Goal: Task Accomplishment & Management: Use online tool/utility

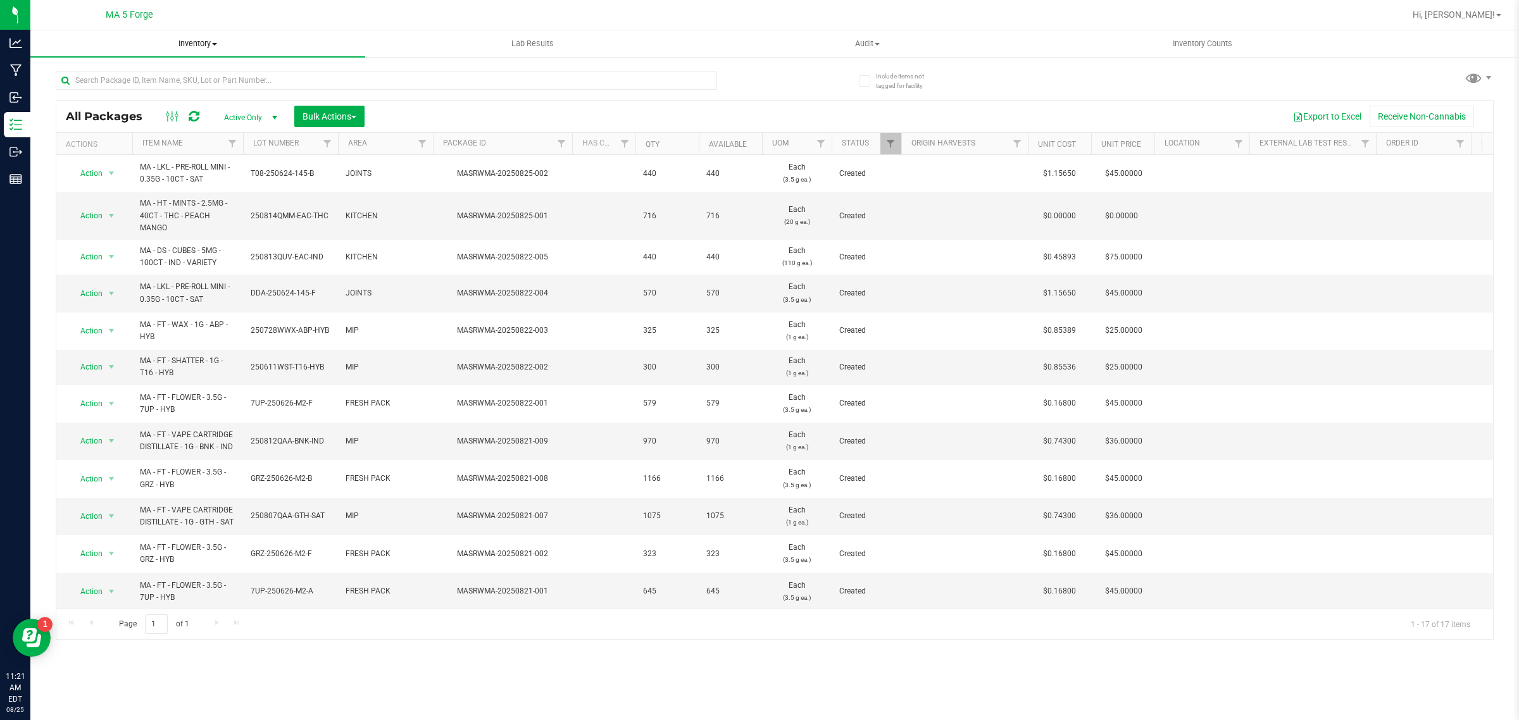
click at [178, 39] on span "Inventory" at bounding box center [197, 43] width 335 height 11
click at [173, 154] on li "From bill of materials" at bounding box center [197, 152] width 335 height 15
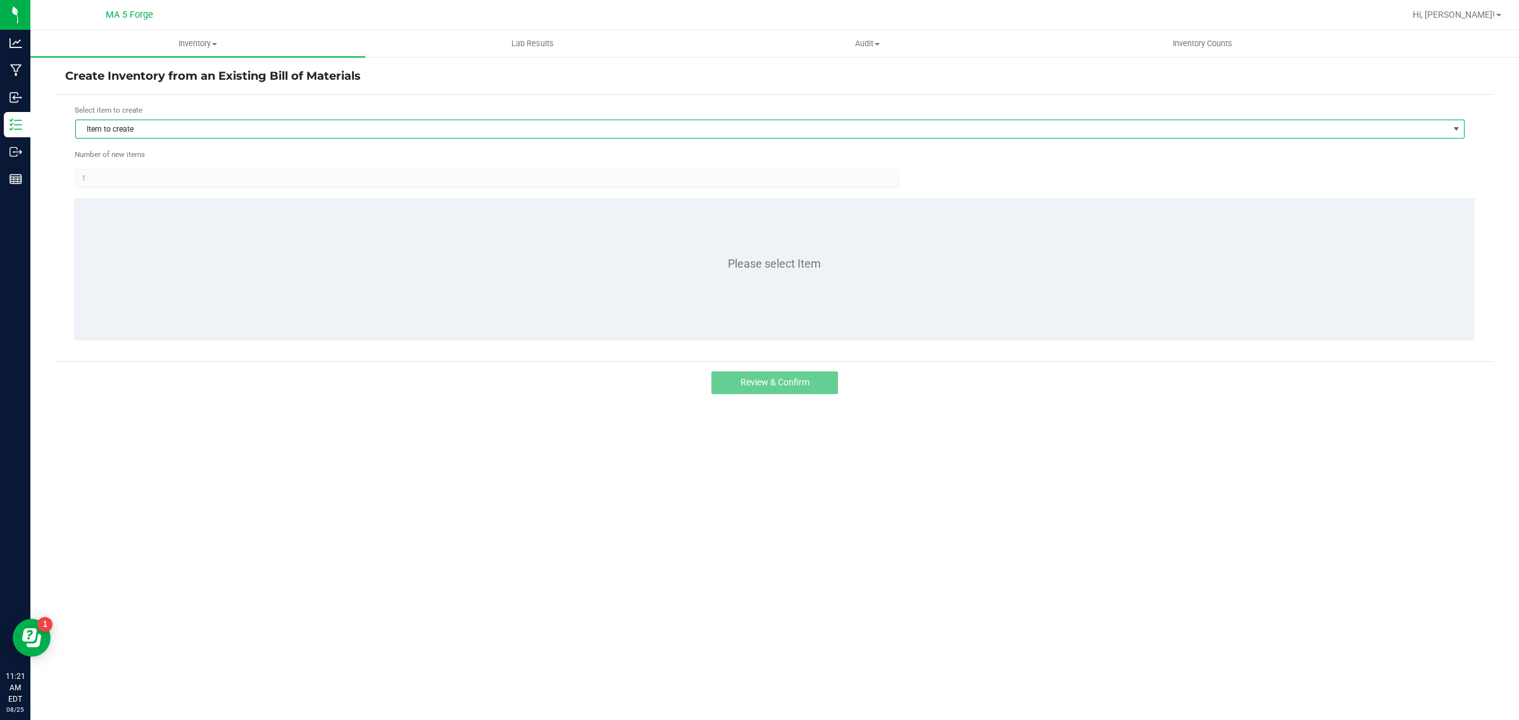
click at [159, 130] on span "Item to create" at bounding box center [762, 129] width 1372 height 18
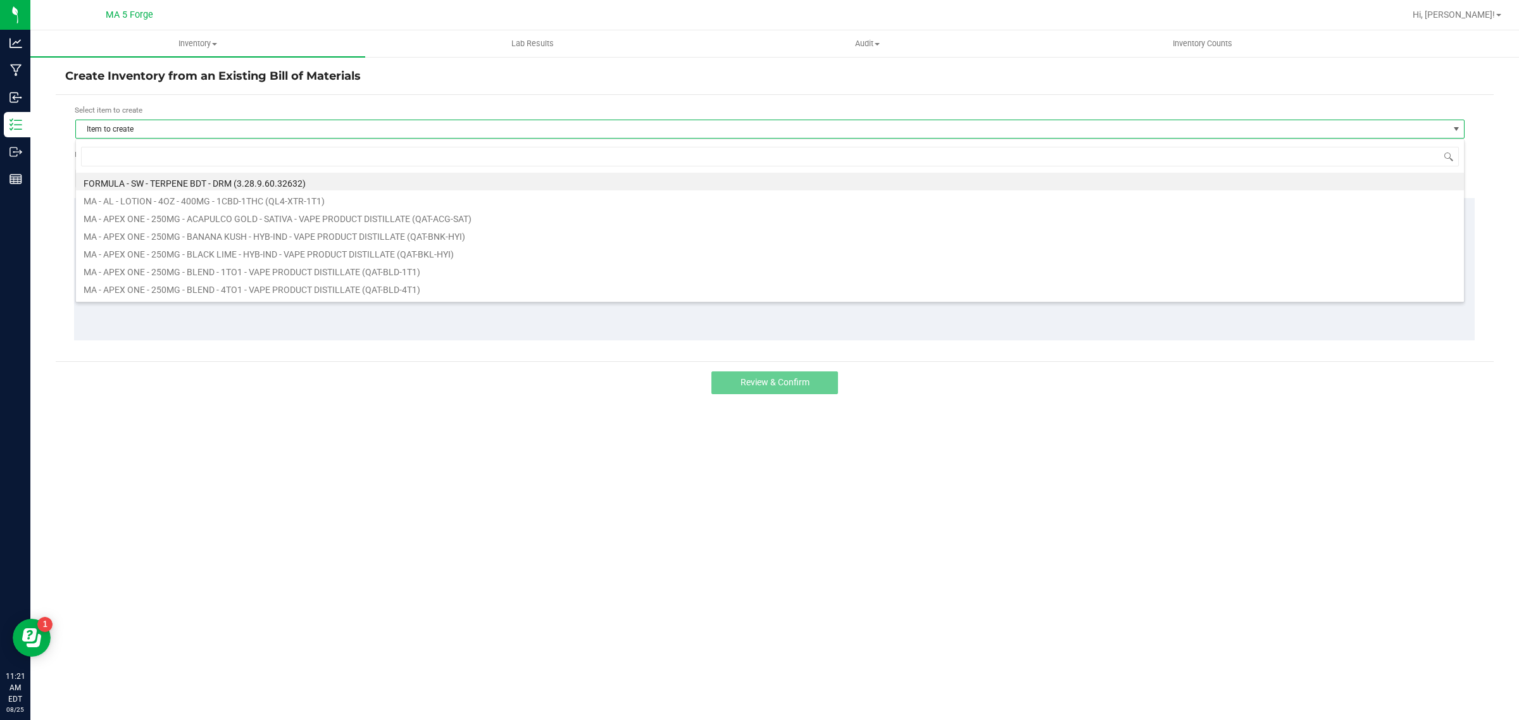
scroll to position [20, 1389]
type input "qku"
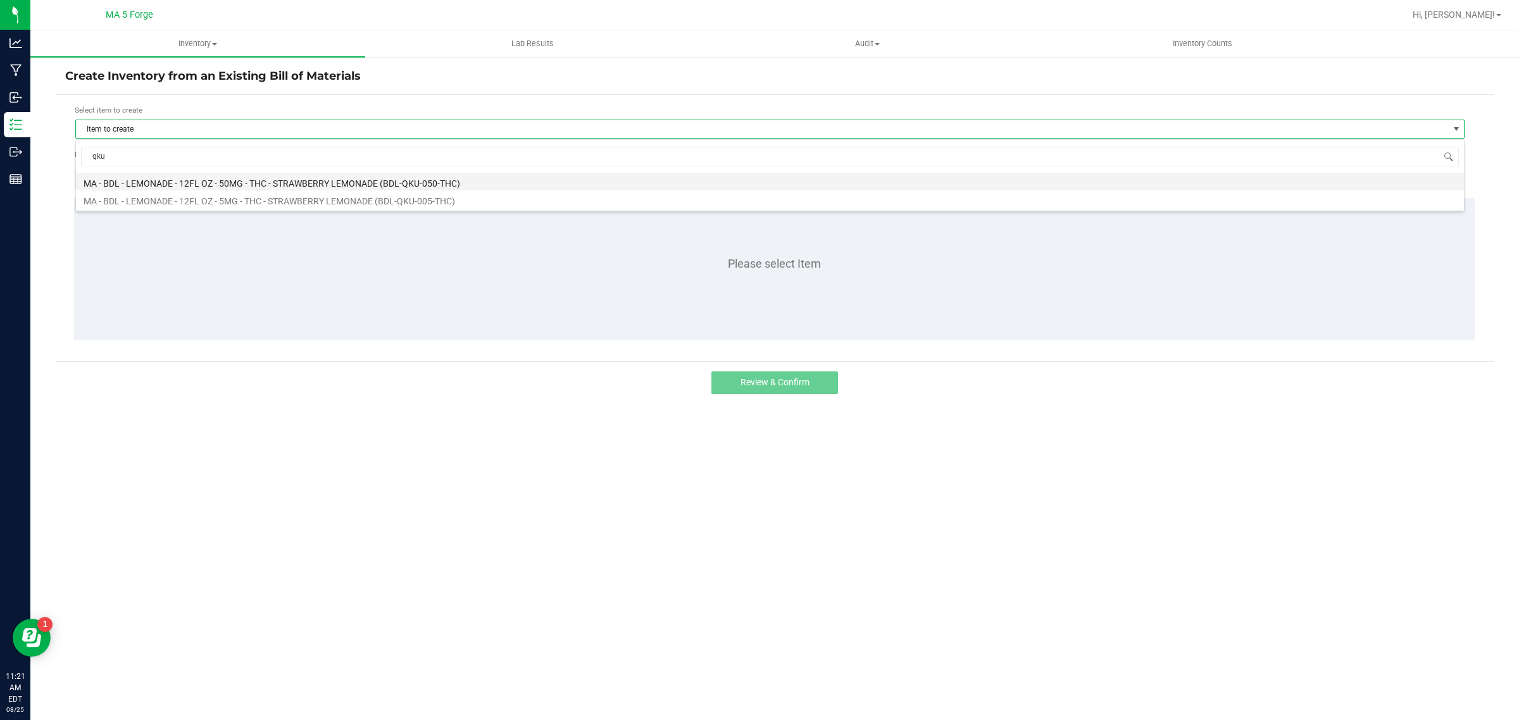
click at [197, 184] on li "MA - BDL - LEMONADE - 12FL OZ - 50MG - THC - STRAWBERRY LEMONADE (BDL-QKU-050-T…" at bounding box center [770, 182] width 1388 height 18
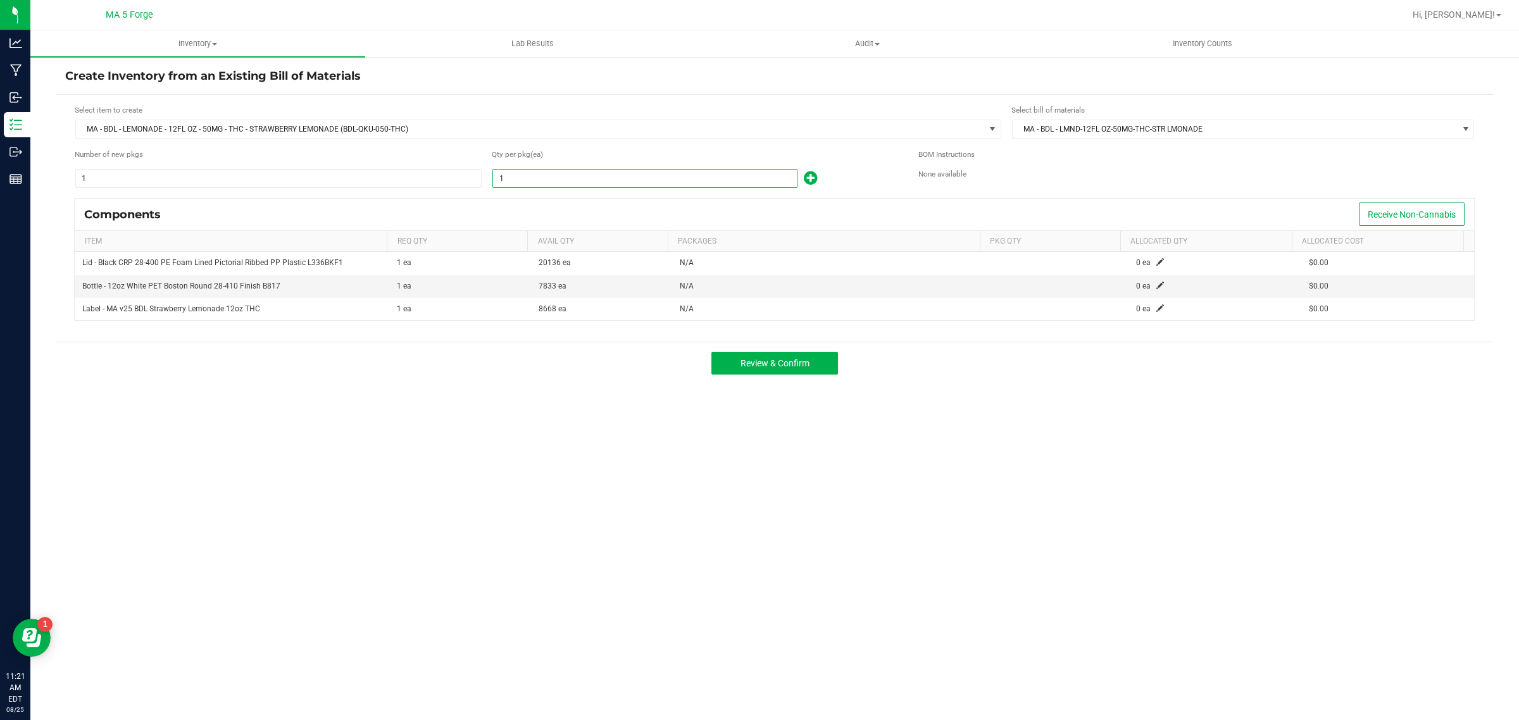
click at [553, 179] on input "1" at bounding box center [645, 179] width 304 height 18
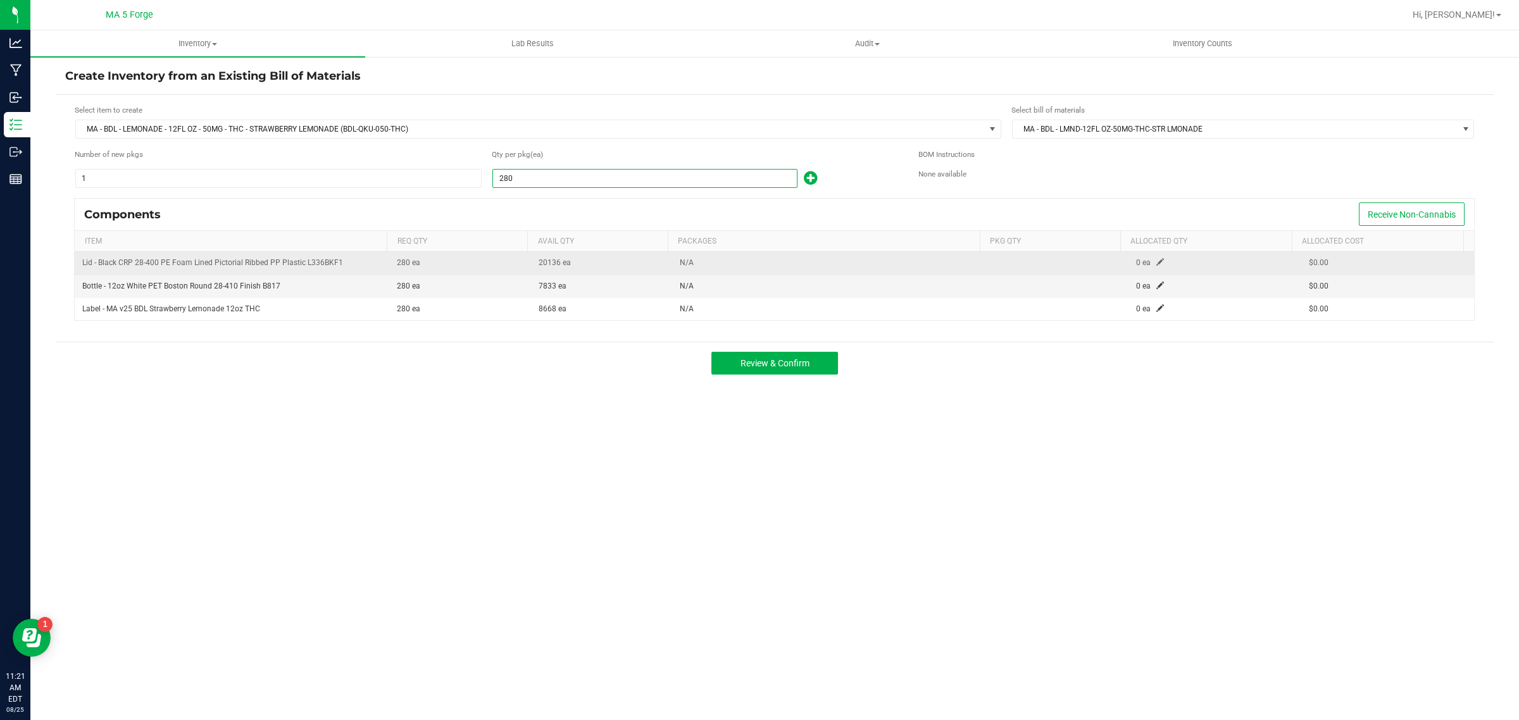
type input "280"
click at [1156, 266] on span at bounding box center [1160, 262] width 8 height 8
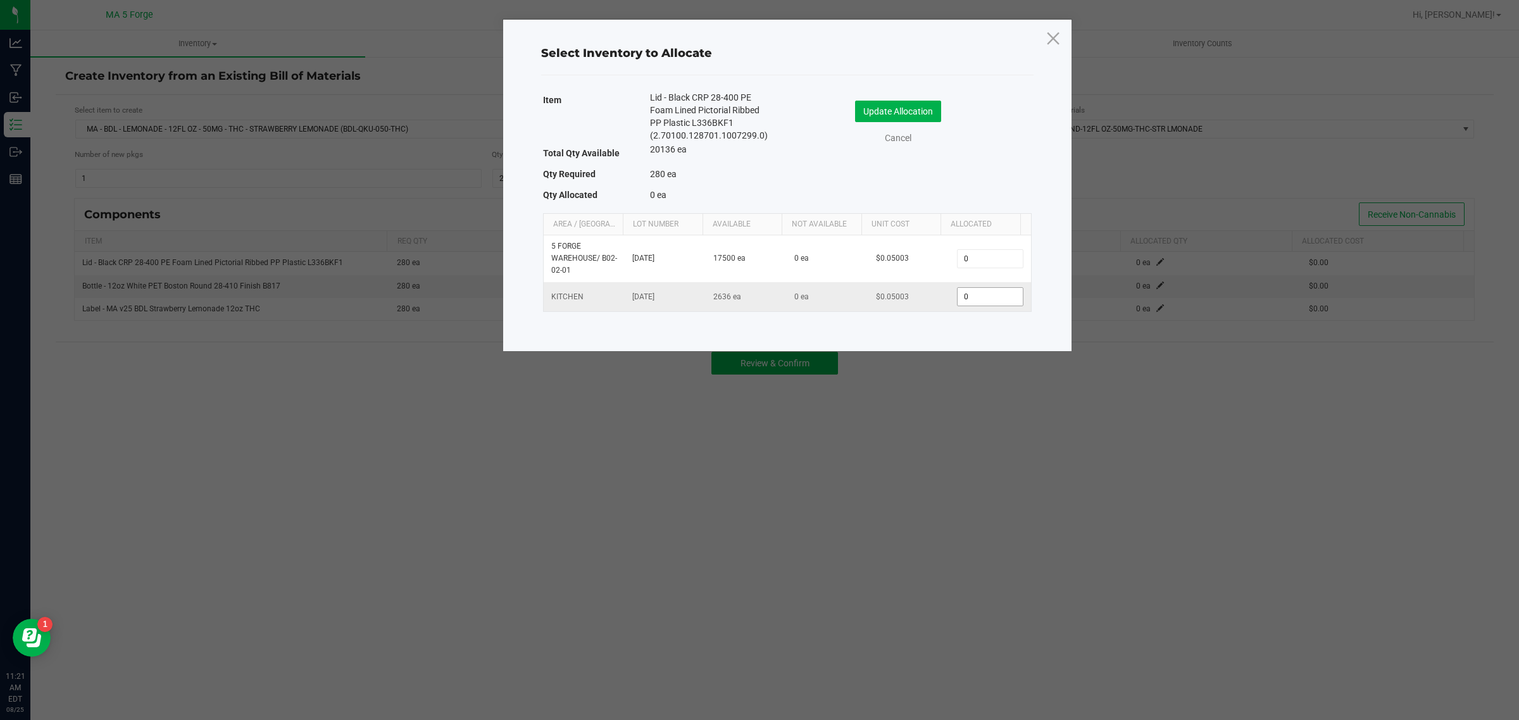
click at [1005, 294] on input "0" at bounding box center [990, 297] width 65 height 18
type input "280"
click at [925, 103] on button "Update Allocation" at bounding box center [898, 112] width 86 height 22
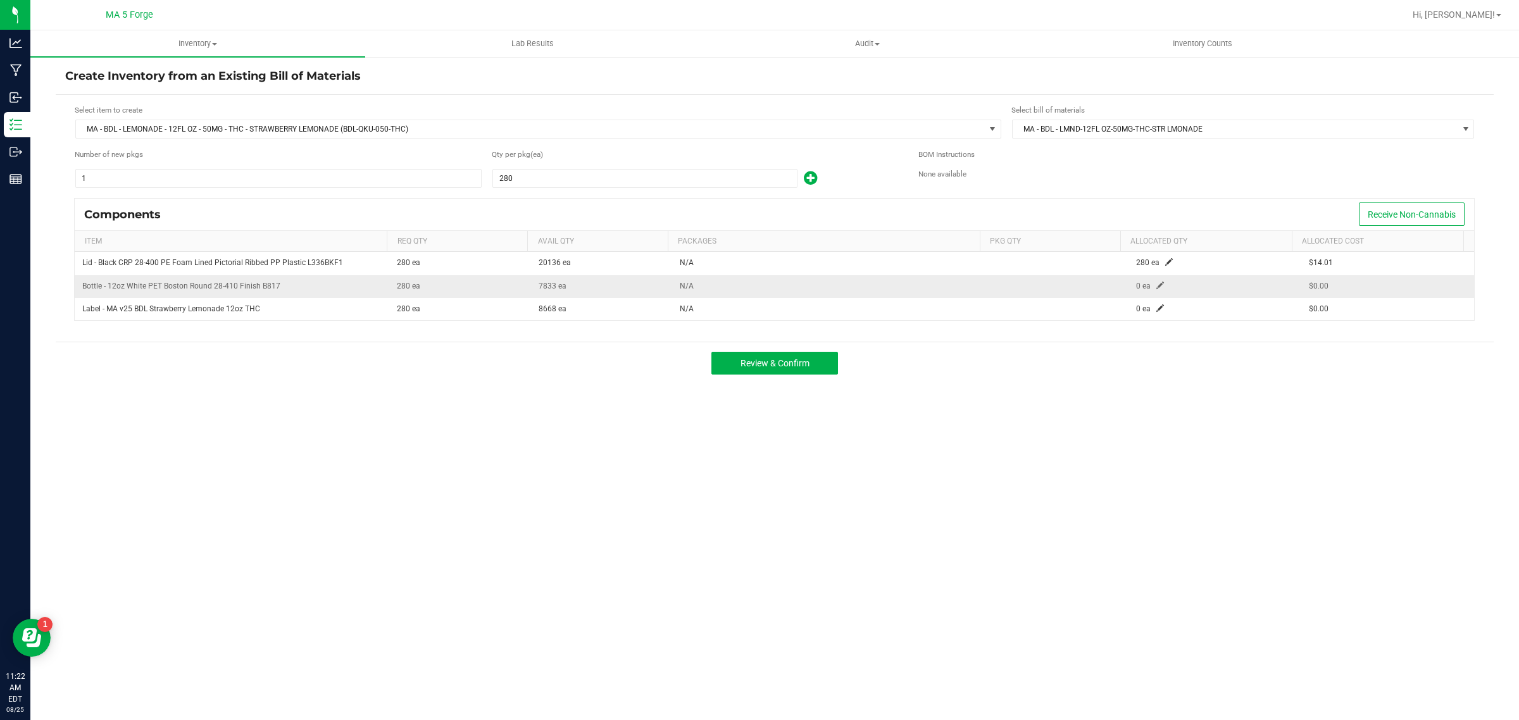
click at [1156, 289] on span at bounding box center [1160, 286] width 8 height 8
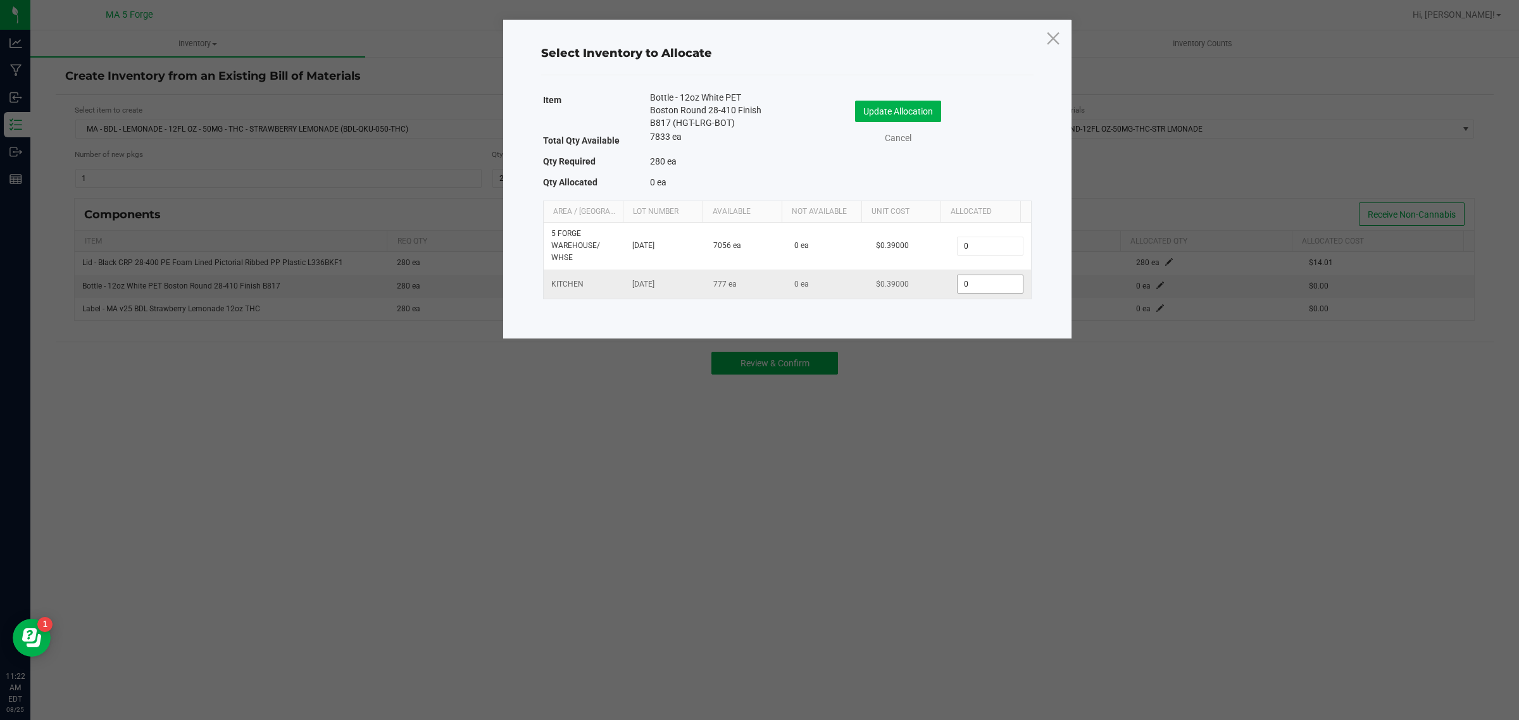
click at [989, 293] on input "0" at bounding box center [990, 284] width 65 height 18
type input "280"
click at [918, 109] on button "Update Allocation" at bounding box center [898, 112] width 86 height 22
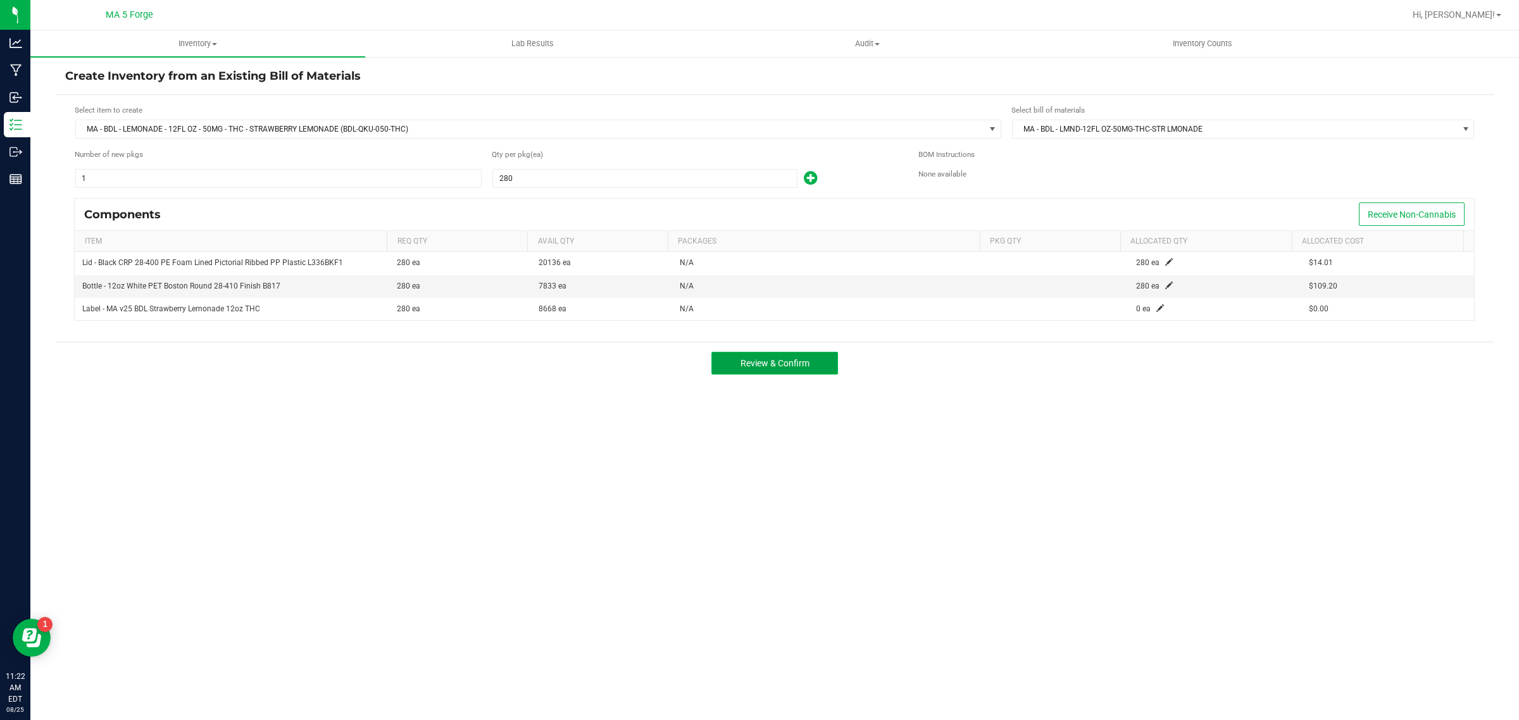
click at [816, 368] on button "Review & Confirm" at bounding box center [774, 363] width 127 height 23
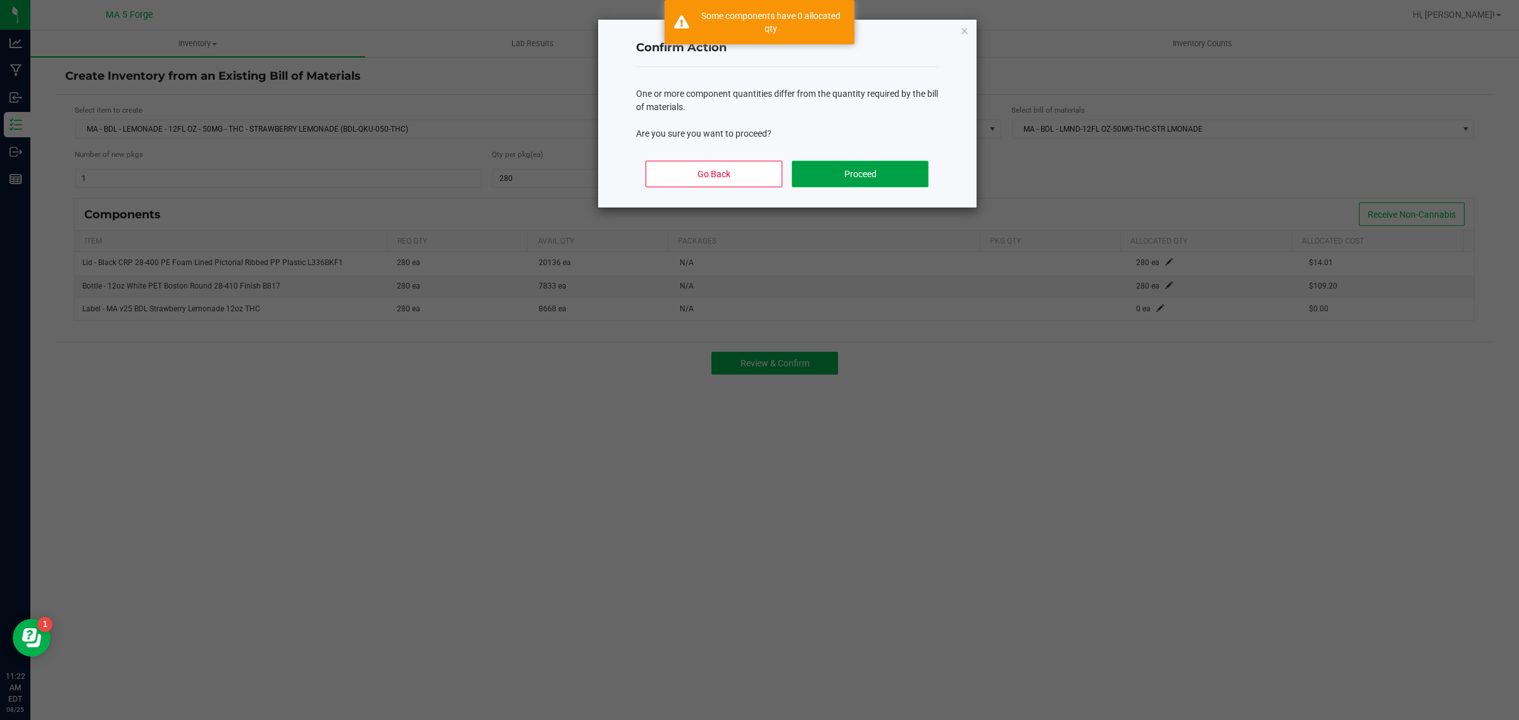
click at [878, 182] on button "Proceed" at bounding box center [860, 174] width 136 height 27
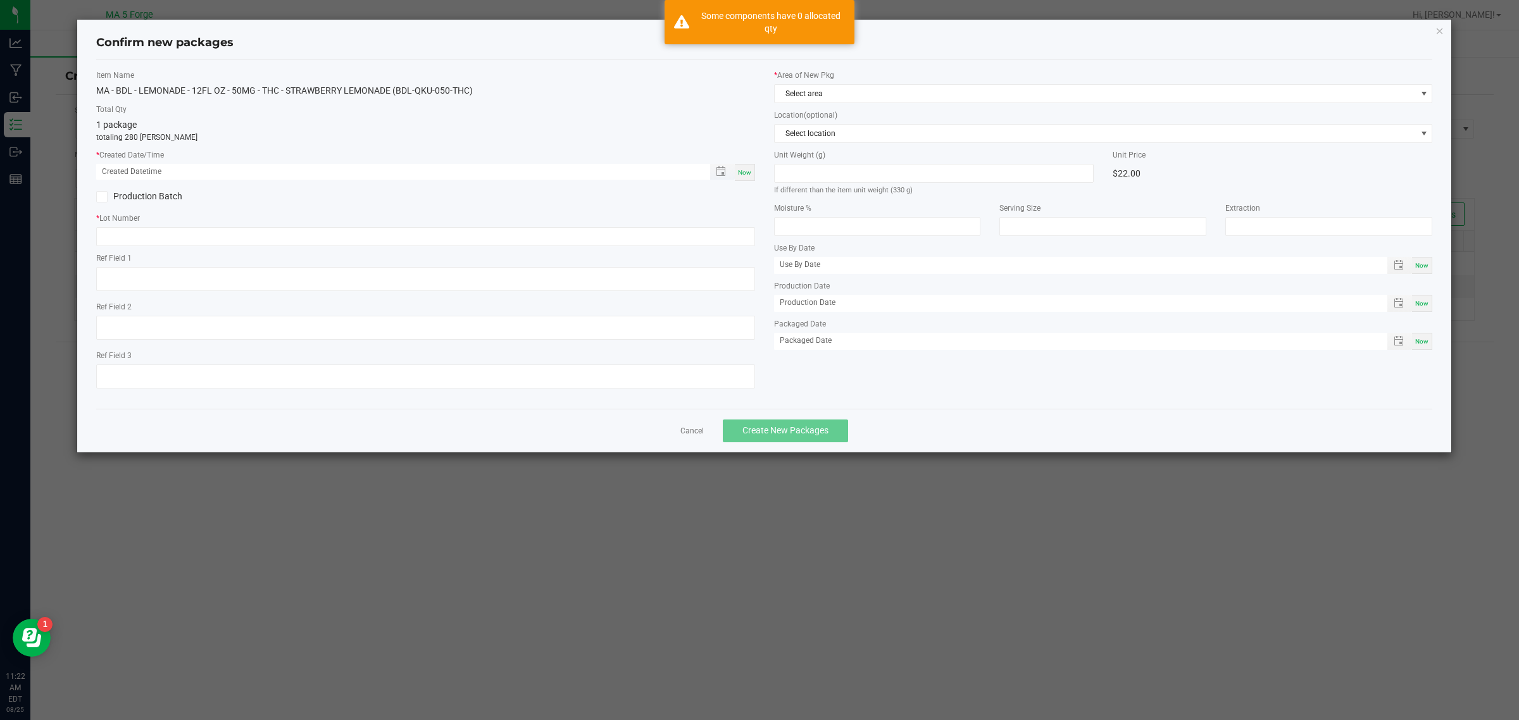
click at [732, 174] on span "Toggle popup" at bounding box center [722, 172] width 25 height 16
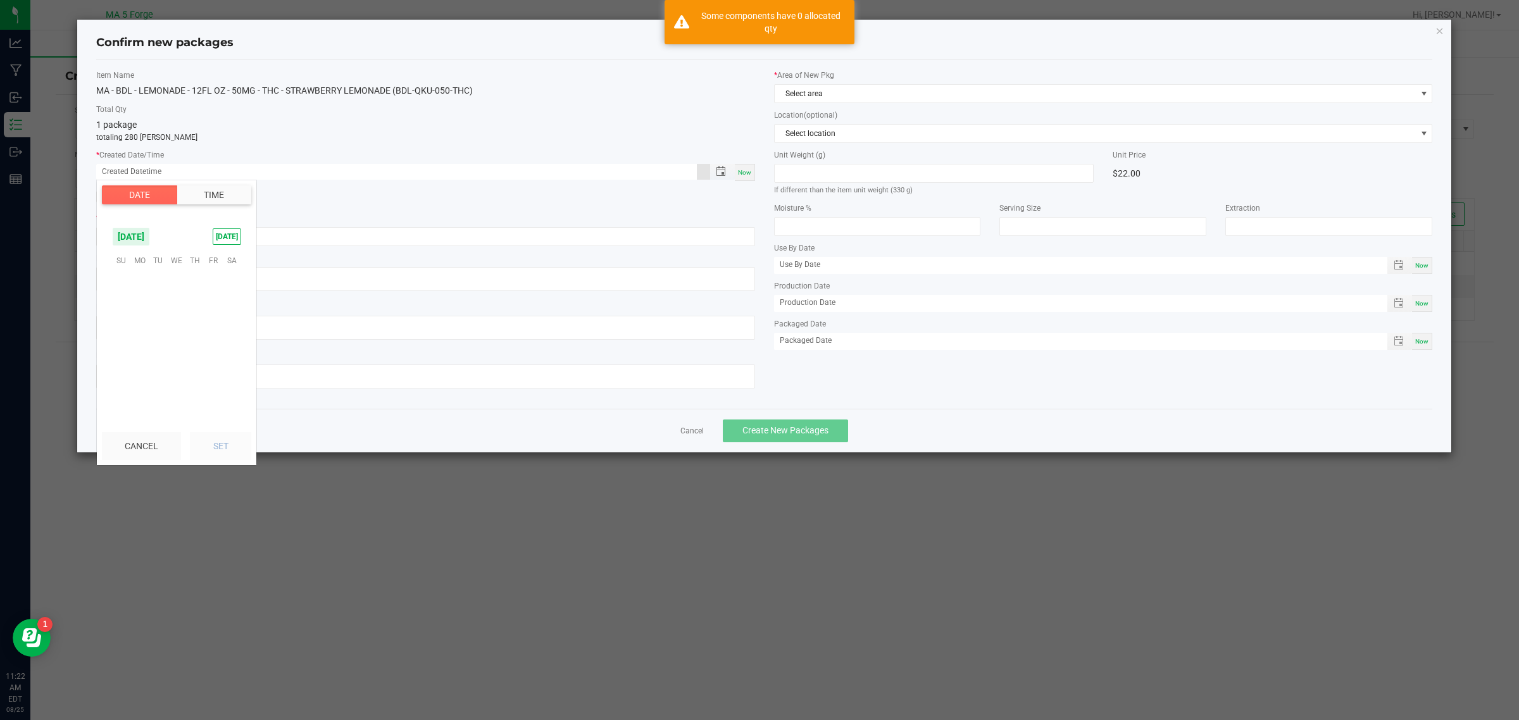
scroll to position [205071, 0]
click at [739, 174] on span "Now" at bounding box center [744, 172] width 13 height 7
type input "[DATE] 11:22 AM"
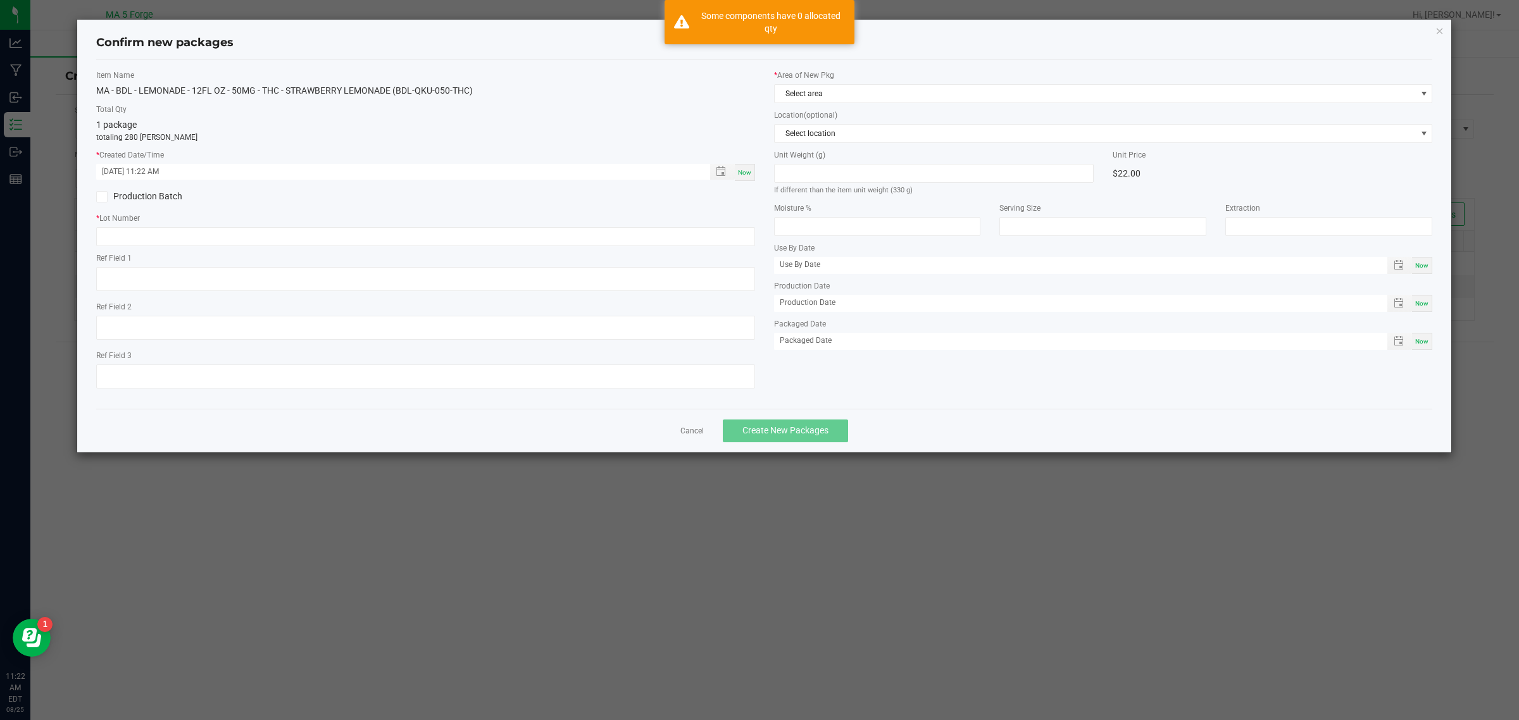
click at [162, 197] on label "Production Batch" at bounding box center [256, 196] width 320 height 13
click at [0, 0] on input "Production Batch" at bounding box center [0, 0] width 0 height 0
click at [179, 232] on input "text" at bounding box center [425, 236] width 659 height 19
type input "250819WKU-050-THC"
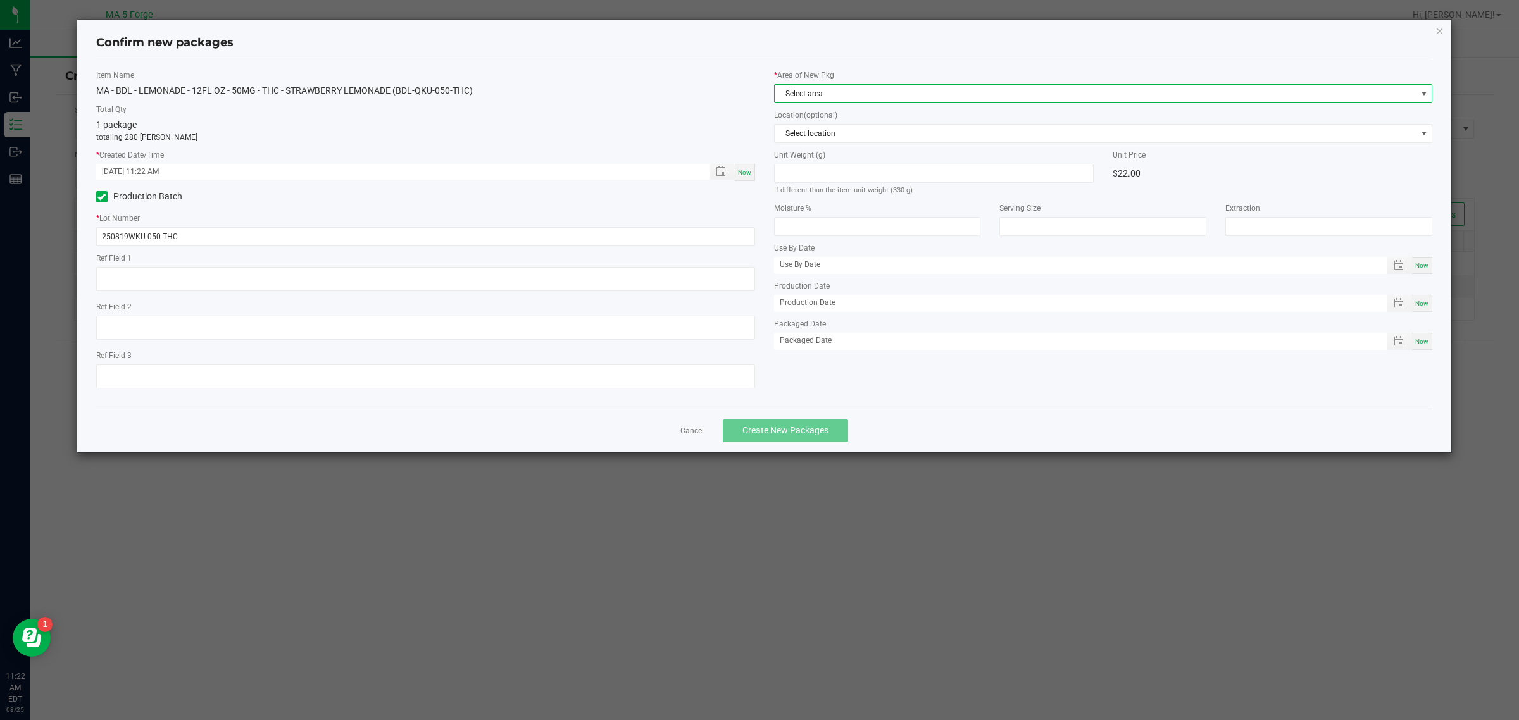
click at [801, 94] on span "Select area" at bounding box center [1096, 94] width 642 height 18
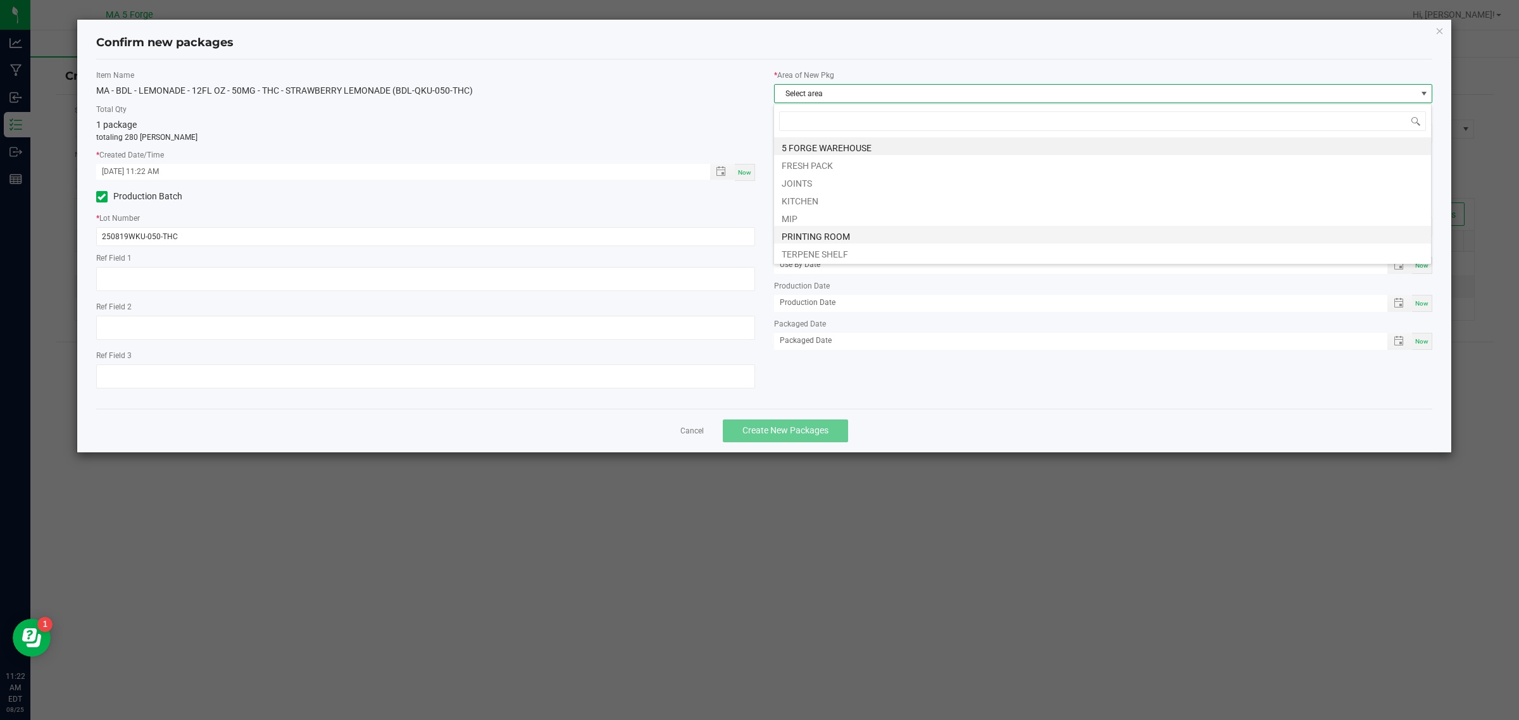
scroll to position [20, 659]
click at [832, 197] on li "KITCHEN" at bounding box center [1102, 200] width 657 height 18
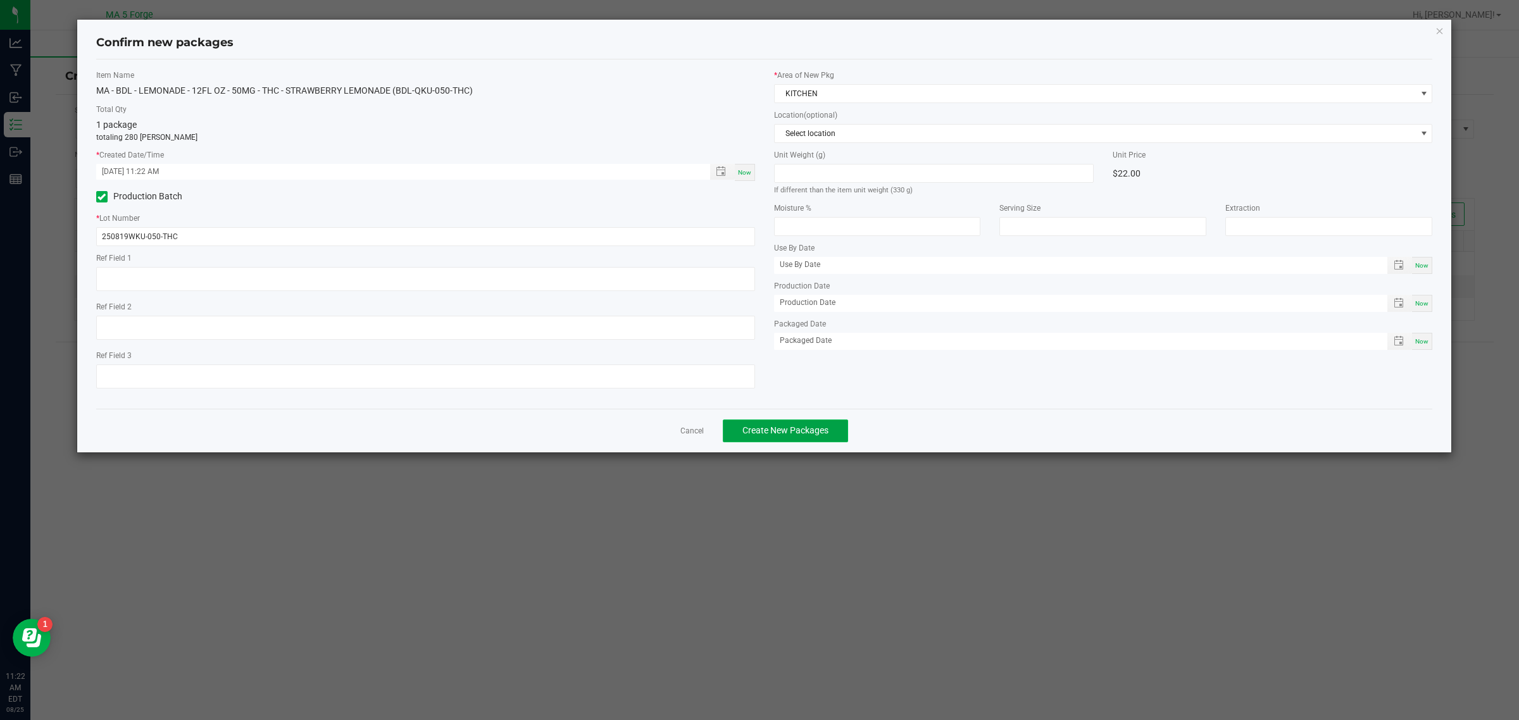
click at [817, 427] on span "Create New Packages" at bounding box center [785, 430] width 86 height 10
